Goal: Task Accomplishment & Management: Use online tool/utility

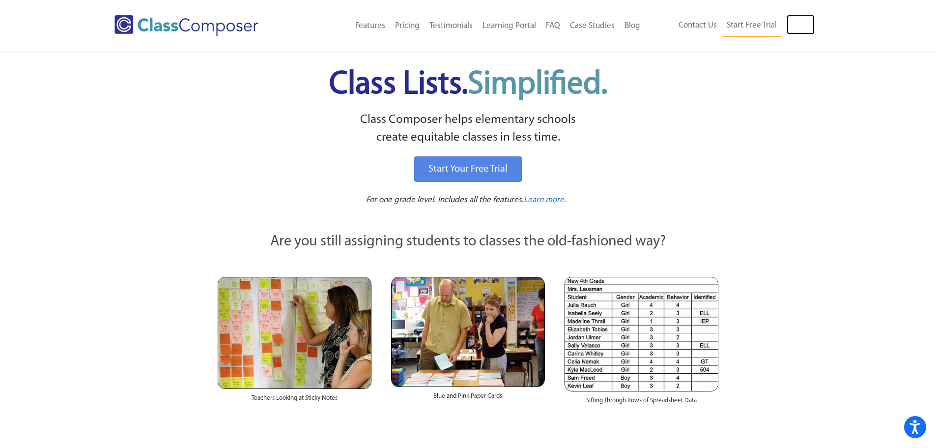
click at [800, 21] on link "Log In" at bounding box center [801, 25] width 28 height 20
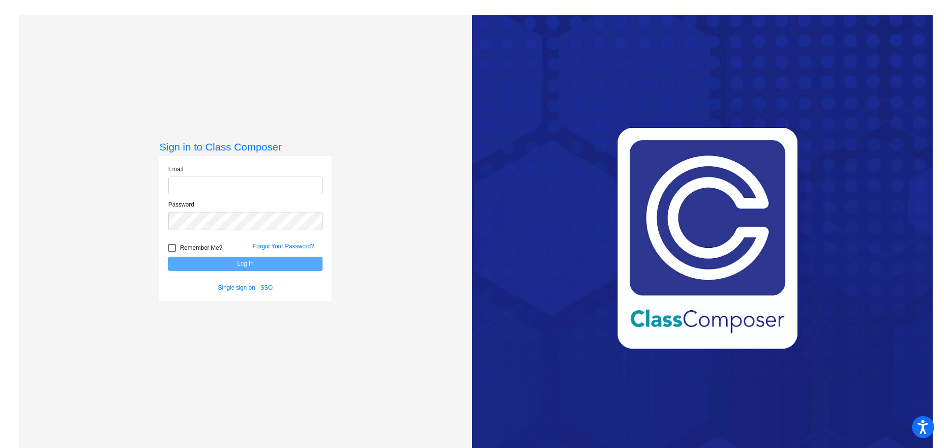
type input "[EMAIL_ADDRESS][DOMAIN_NAME]"
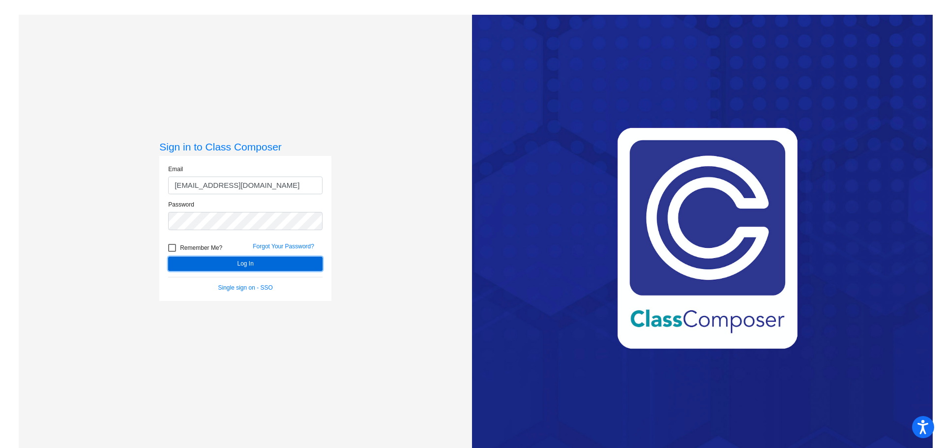
click at [210, 262] on button "Log In" at bounding box center [245, 264] width 154 height 14
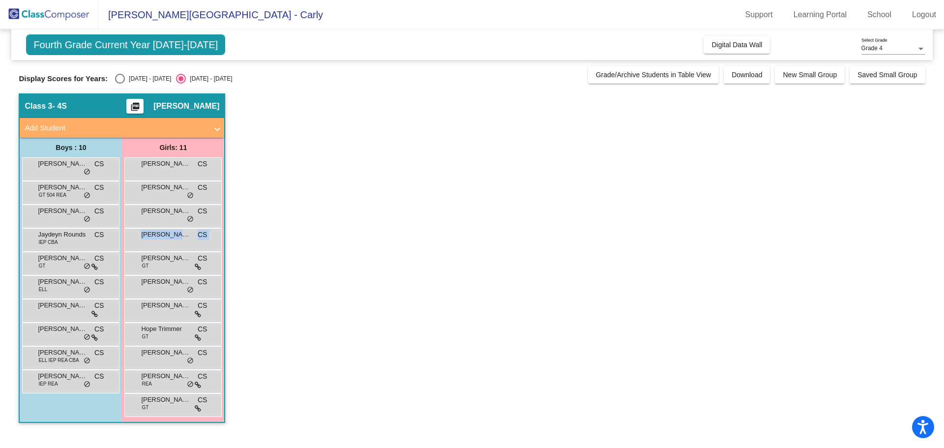
drag, startPoint x: 457, startPoint y: 229, endPoint x: 473, endPoint y: 254, distance: 29.4
click at [473, 254] on app-classroom "Class 3 - 4S picture_as_pdf [PERSON_NAME] Add Student First Name Last Name Stud…" at bounding box center [472, 262] width 906 height 339
